Goal: Task Accomplishment & Management: Complete application form

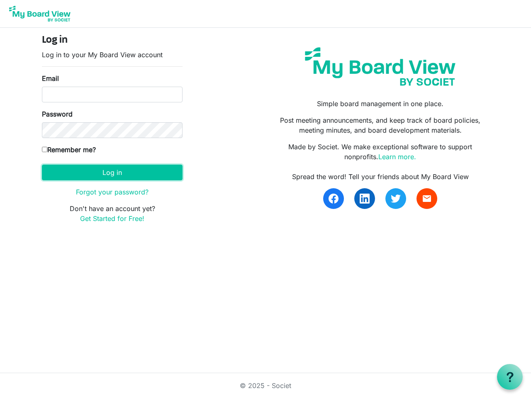
click at [112, 172] on button "Log in" at bounding box center [112, 173] width 141 height 16
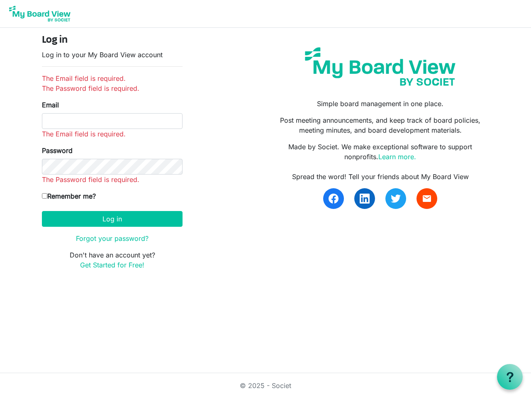
click at [510, 377] on use at bounding box center [509, 377] width 7 height 10
